Goal: Information Seeking & Learning: Learn about a topic

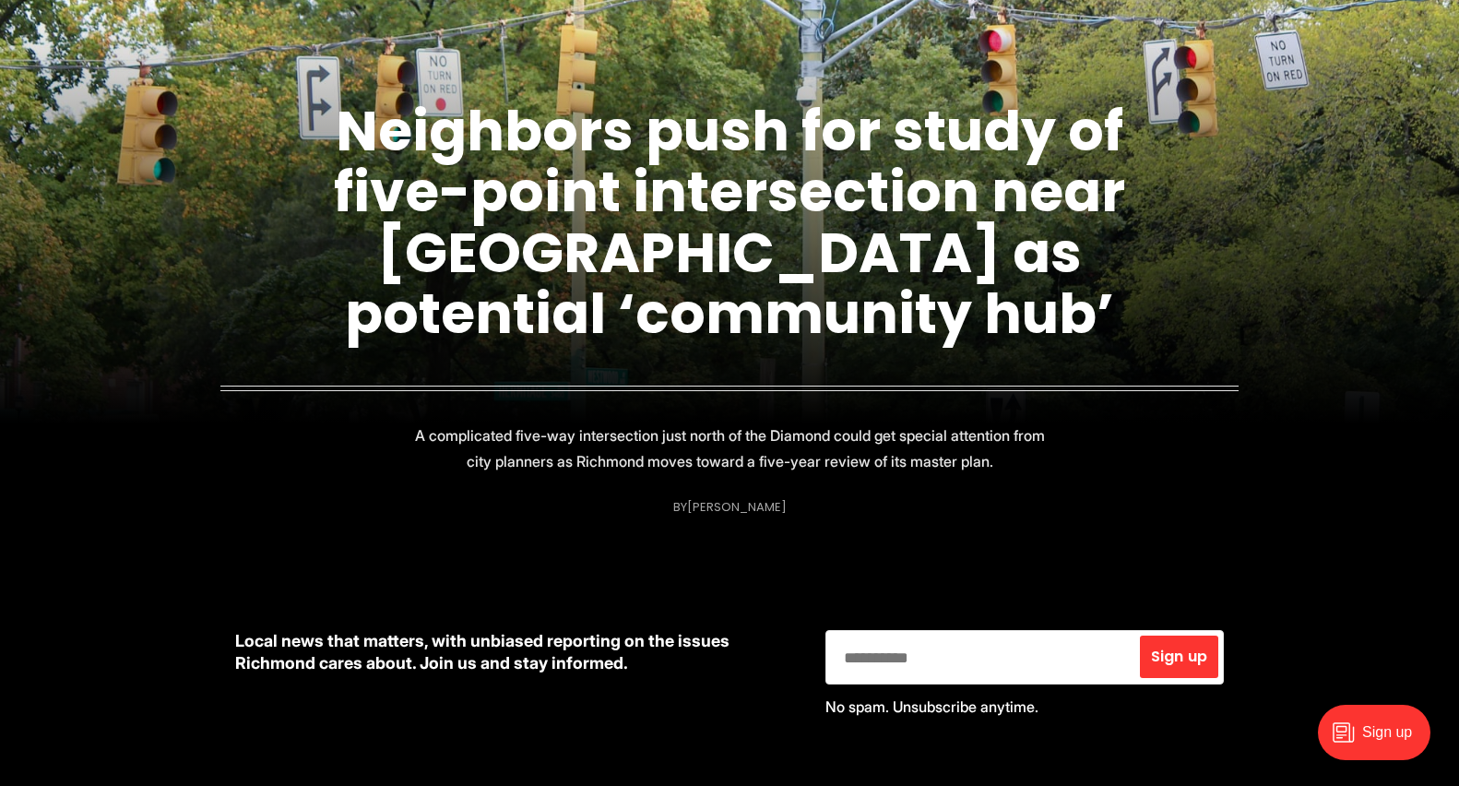
scroll to position [300, 0]
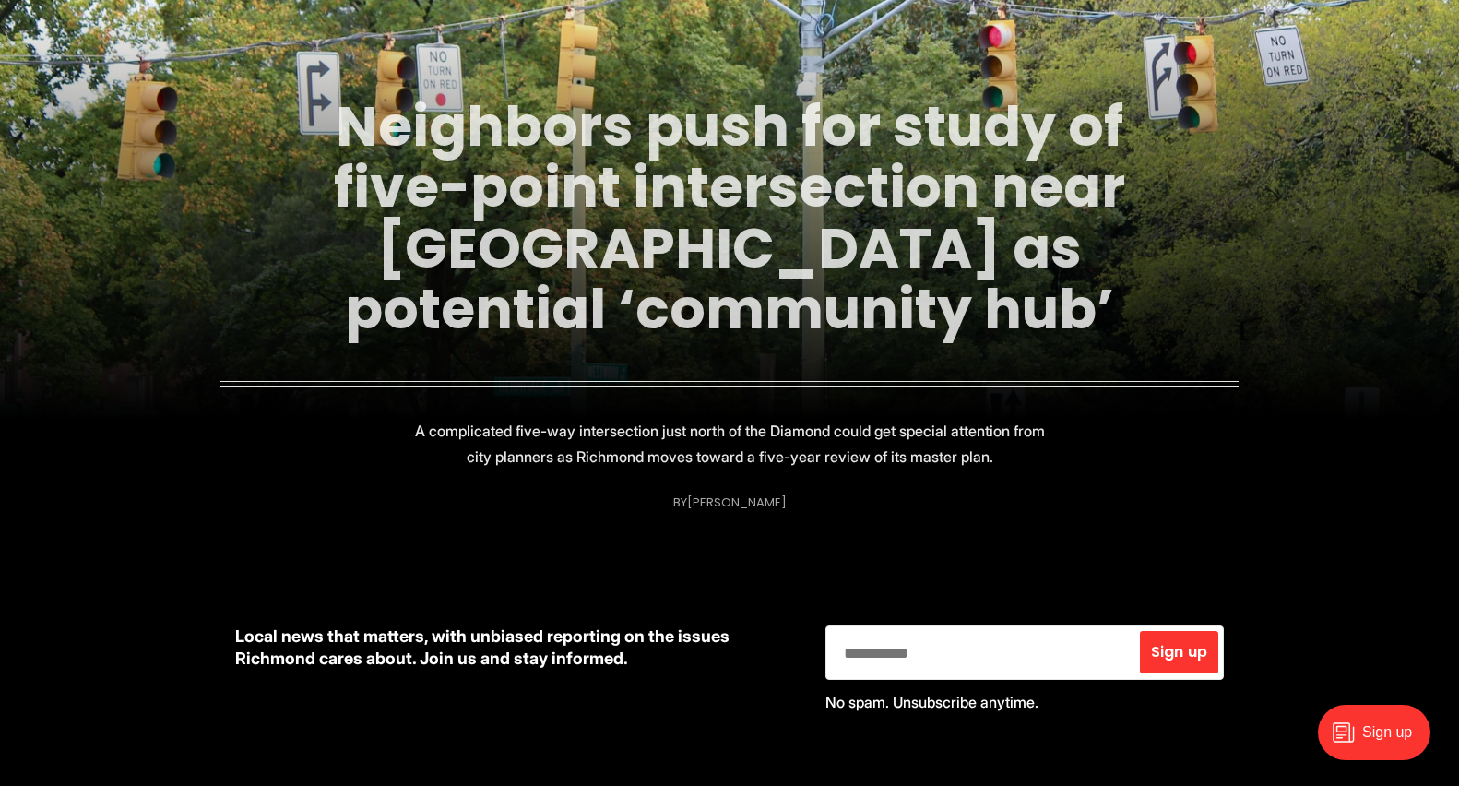
click at [823, 258] on link "Neighbors push for study of five-point intersection near [GEOGRAPHIC_DATA] as p…" at bounding box center [729, 218] width 791 height 260
